Goal: Transaction & Acquisition: Book appointment/travel/reservation

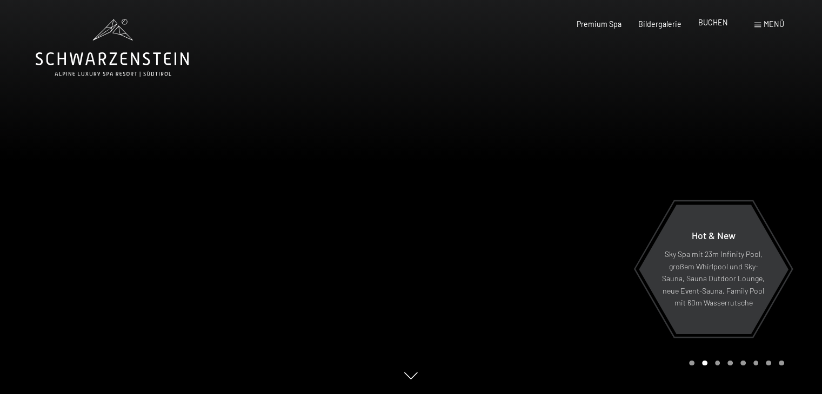
click at [715, 21] on span "BUCHEN" at bounding box center [713, 22] width 30 height 9
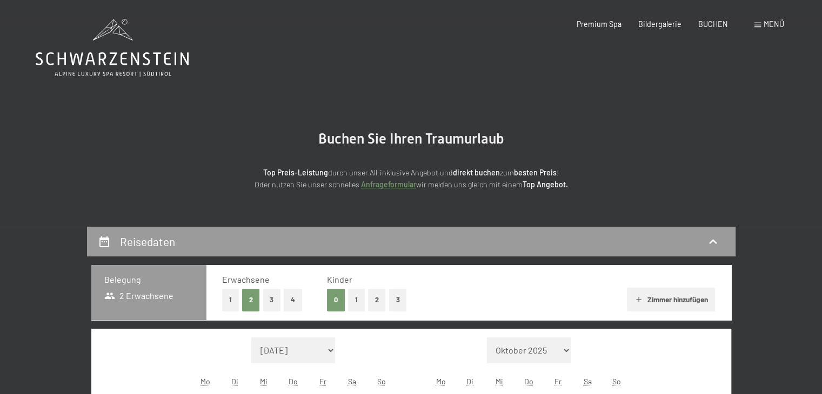
click at [758, 24] on span at bounding box center [757, 25] width 6 height 5
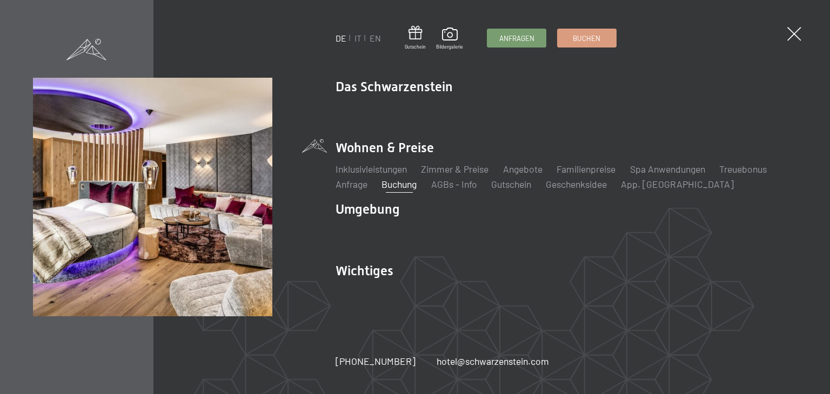
click at [353, 39] on ul "DE IT EN" at bounding box center [358, 38] width 45 height 12
click at [359, 39] on link "IT" at bounding box center [357, 38] width 7 height 10
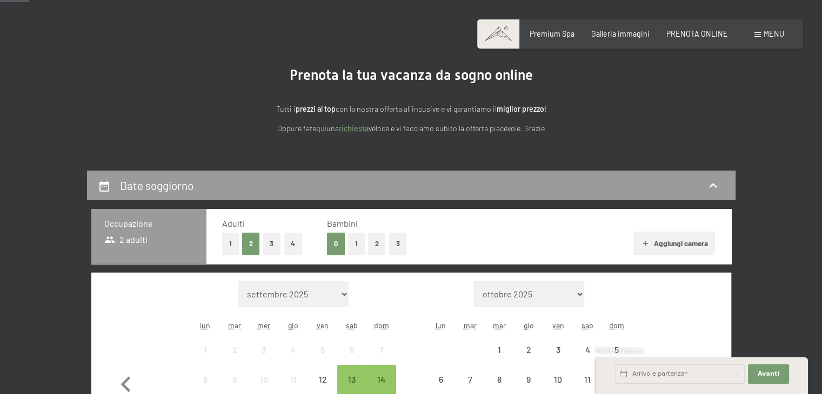
scroll to position [216, 0]
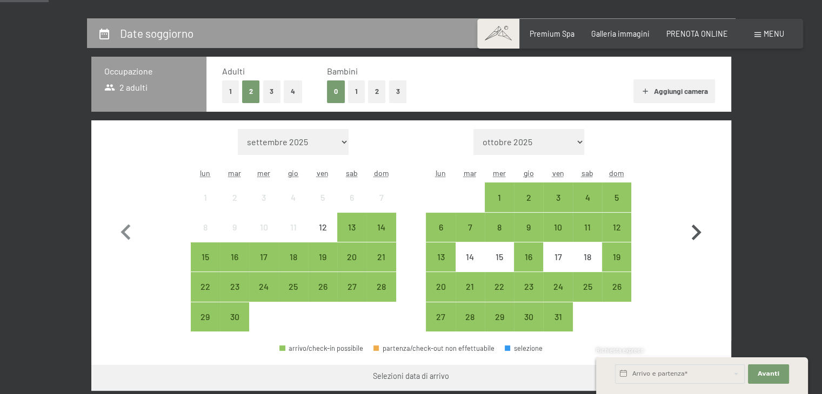
click at [691, 224] on icon "button" at bounding box center [695, 232] width 31 height 31
select select "2025-10-01"
select select "2025-11-01"
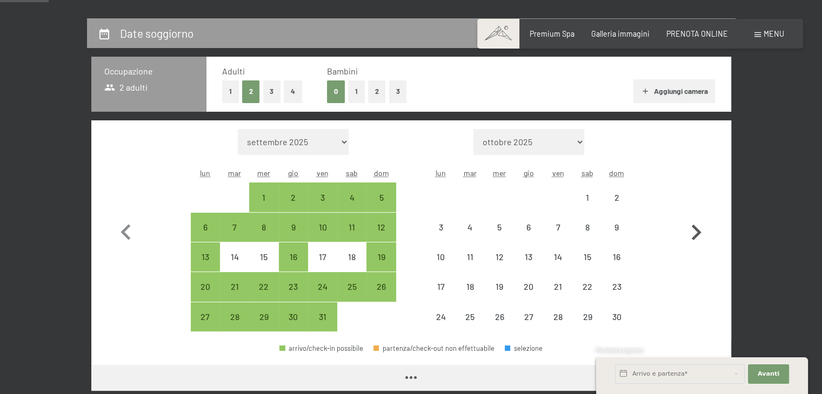
click at [690, 225] on icon "button" at bounding box center [695, 232] width 31 height 31
select select "2025-11-01"
select select "2025-12-01"
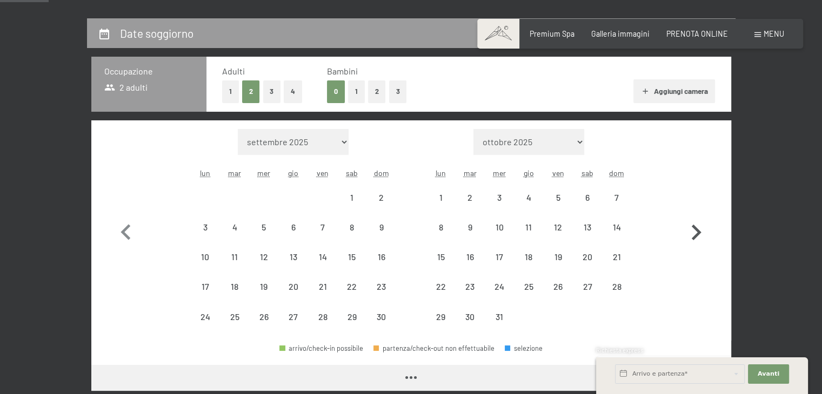
select select "2025-11-01"
select select "2025-12-01"
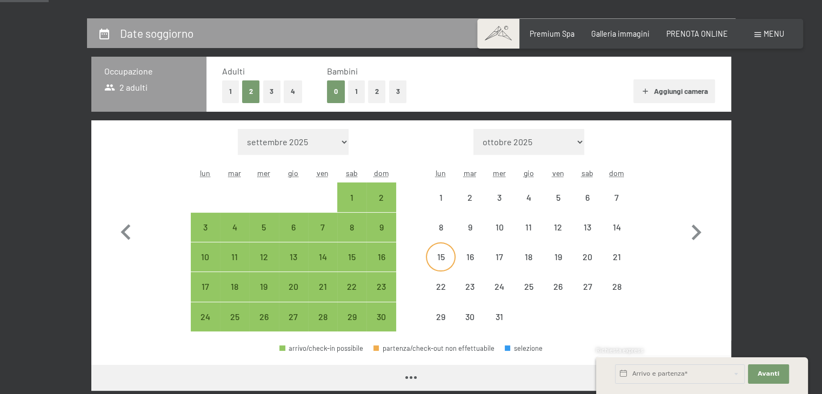
select select "2025-11-01"
select select "2025-12-01"
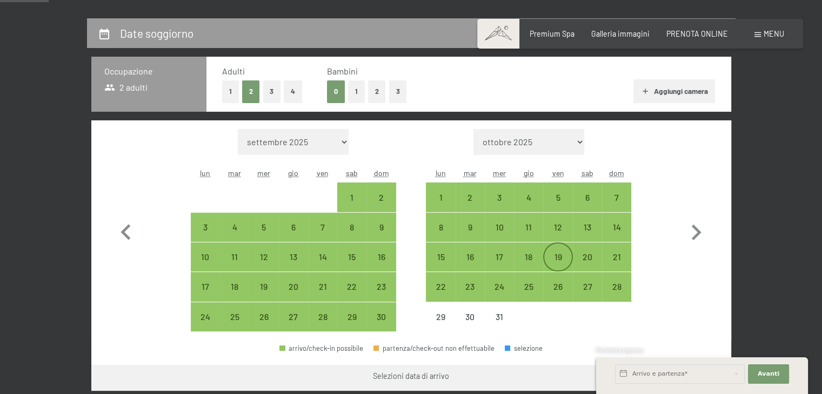
click at [556, 262] on div "19" at bounding box center [557, 266] width 27 height 27
select select "2025-11-01"
select select "2025-12-01"
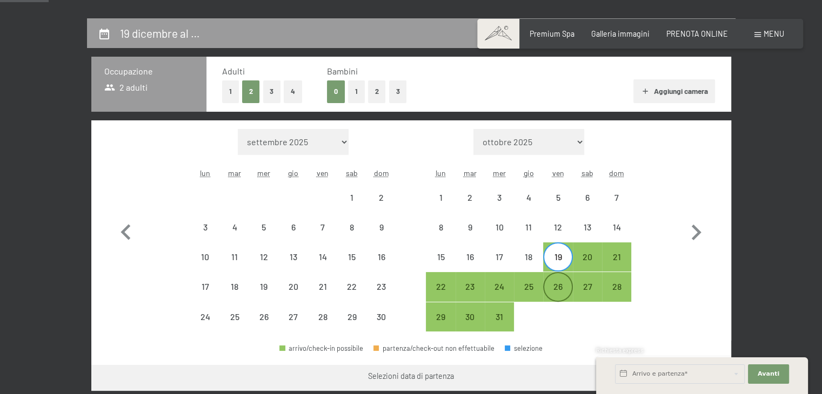
click at [556, 289] on div "26" at bounding box center [557, 296] width 27 height 27
select select "2025-11-01"
select select "2025-12-01"
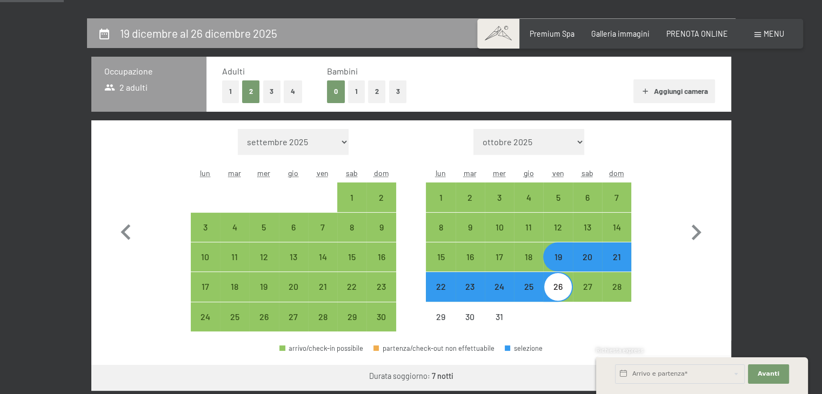
scroll to position [324, 0]
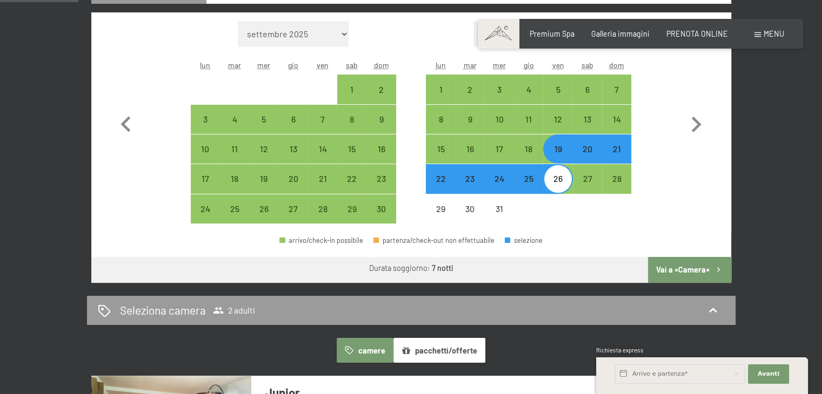
click at [686, 270] on button "Vai a «Camera»" at bounding box center [689, 270] width 83 height 26
select select "2025-11-01"
select select "2025-12-01"
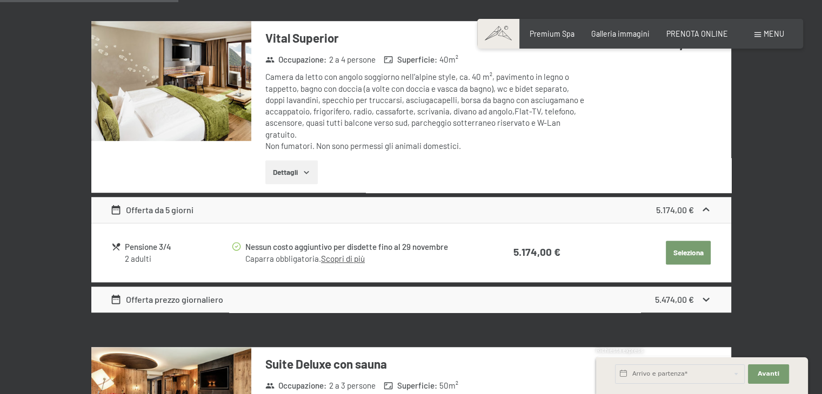
scroll to position [666, 0]
